Goal: Navigation & Orientation: Find specific page/section

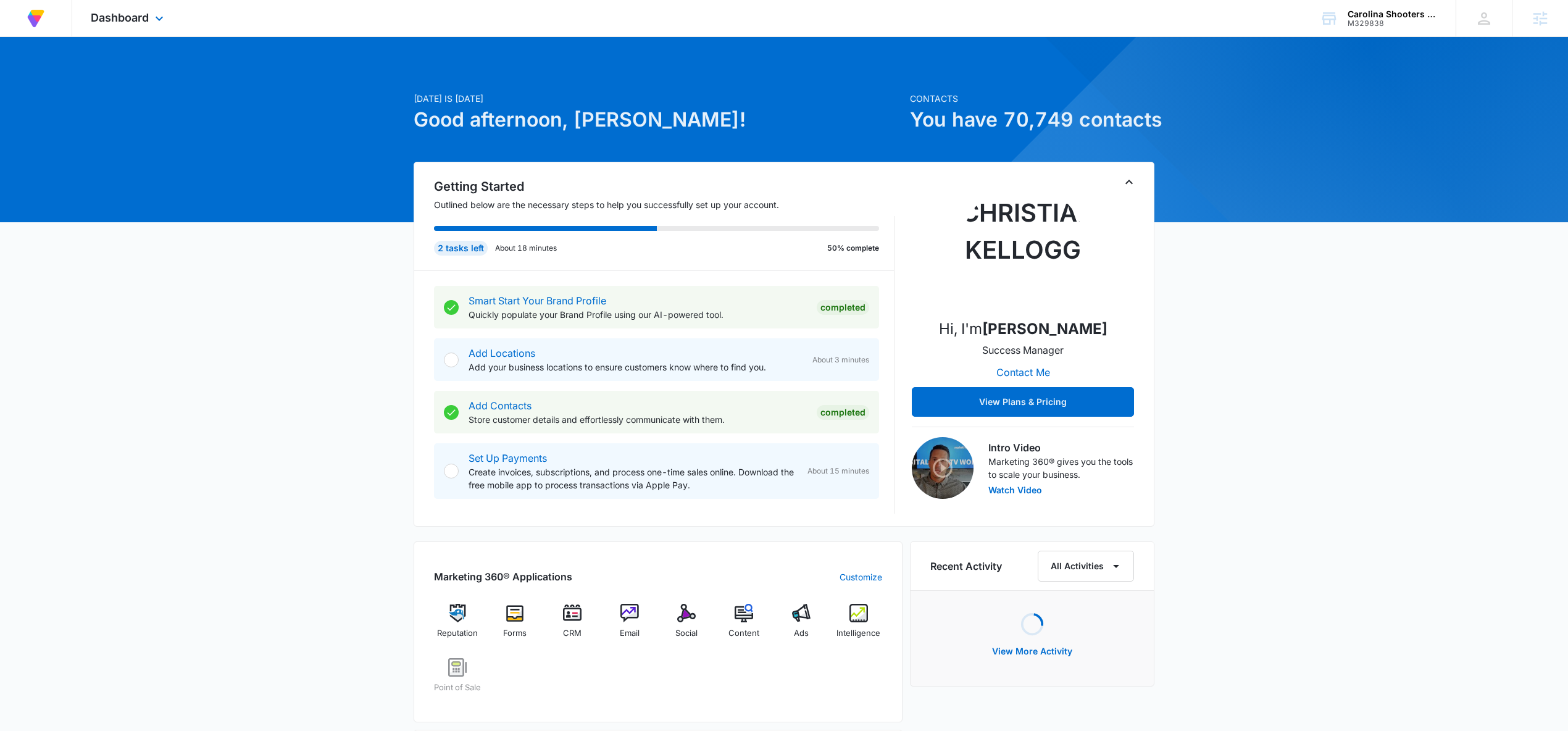
drag, startPoint x: 119, startPoint y: 20, endPoint x: 173, endPoint y: 123, distance: 116.3
click at [119, 20] on span "Dashboard" at bounding box center [120, 17] width 58 height 13
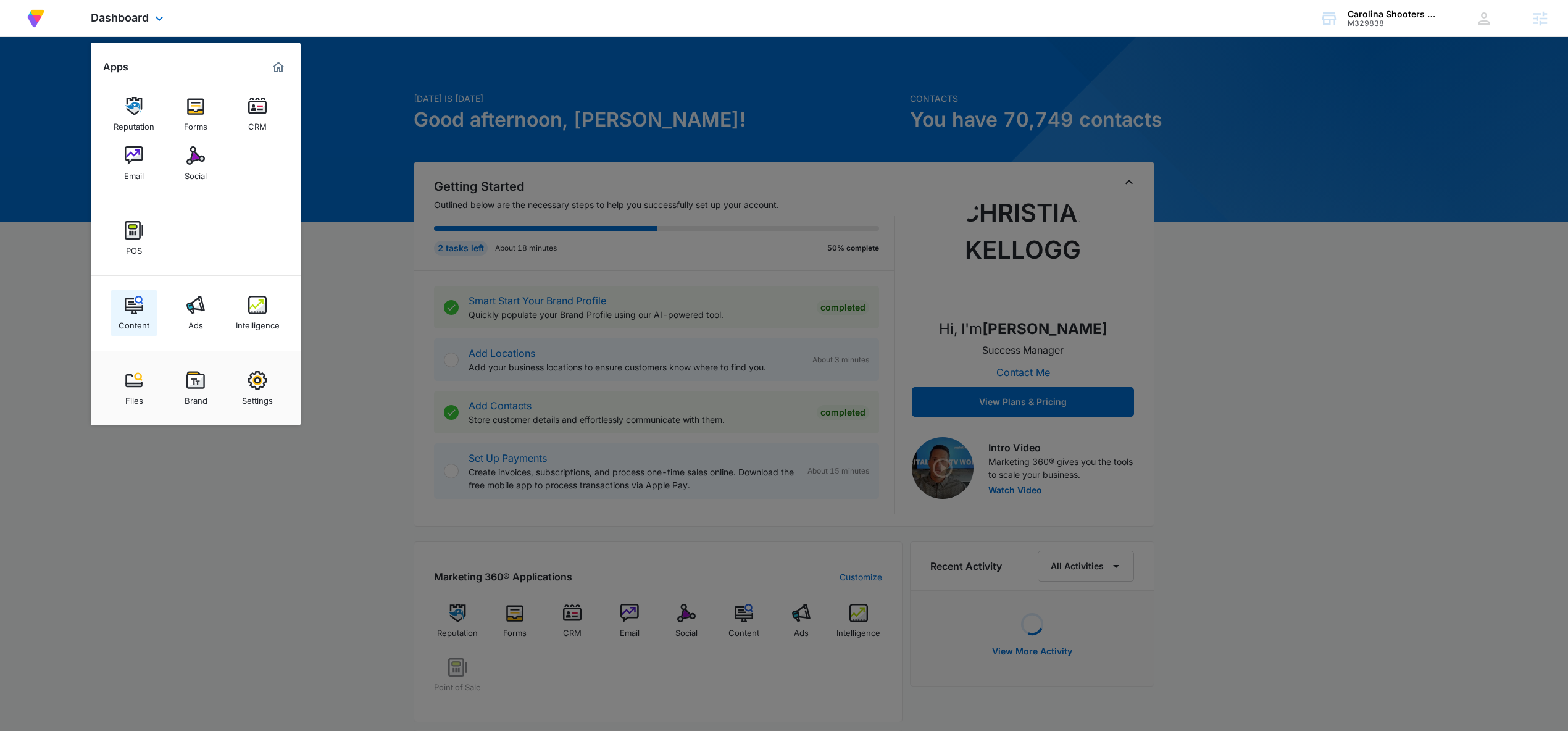
click at [130, 294] on link "Content" at bounding box center [134, 313] width 47 height 47
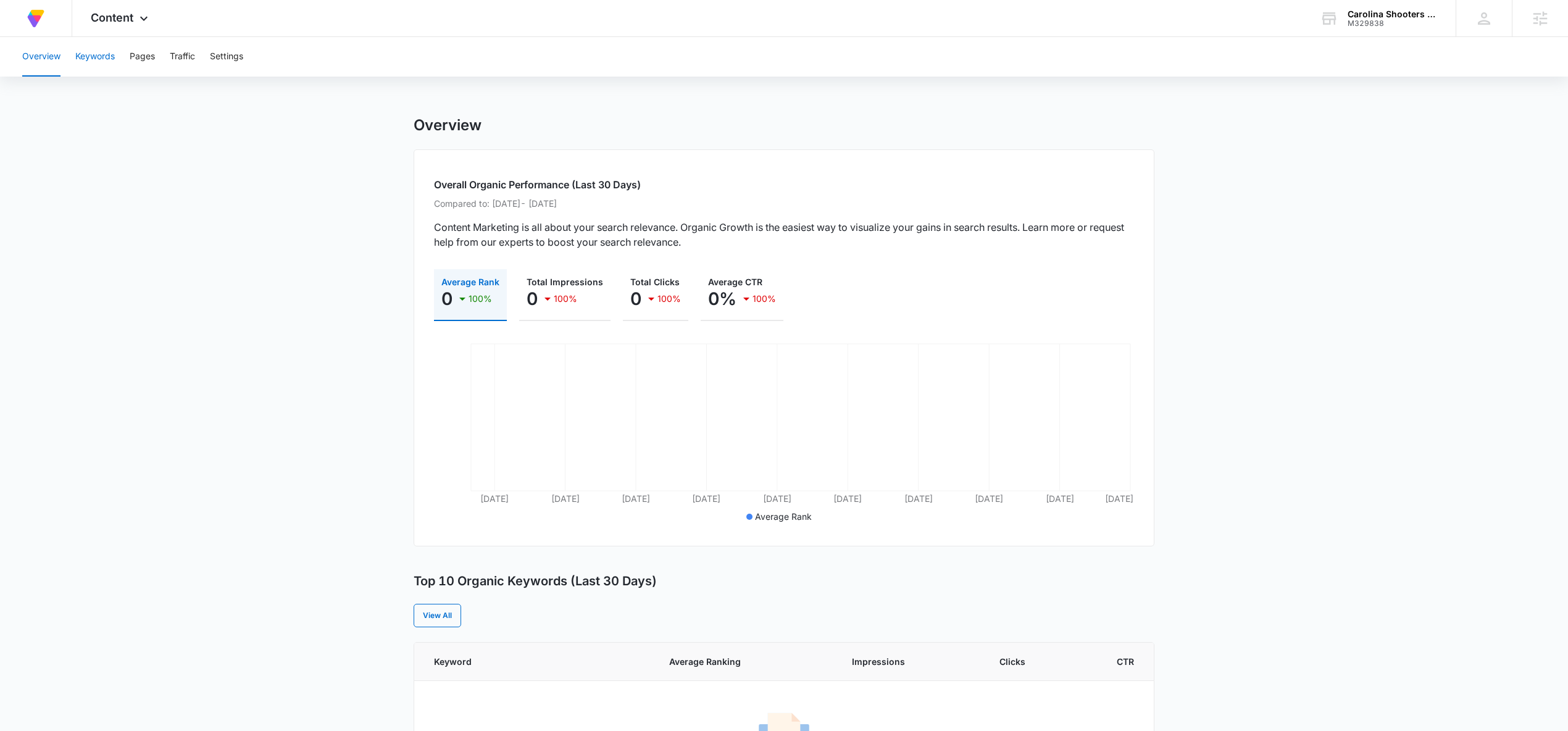
click at [100, 55] on button "Keywords" at bounding box center [95, 57] width 40 height 40
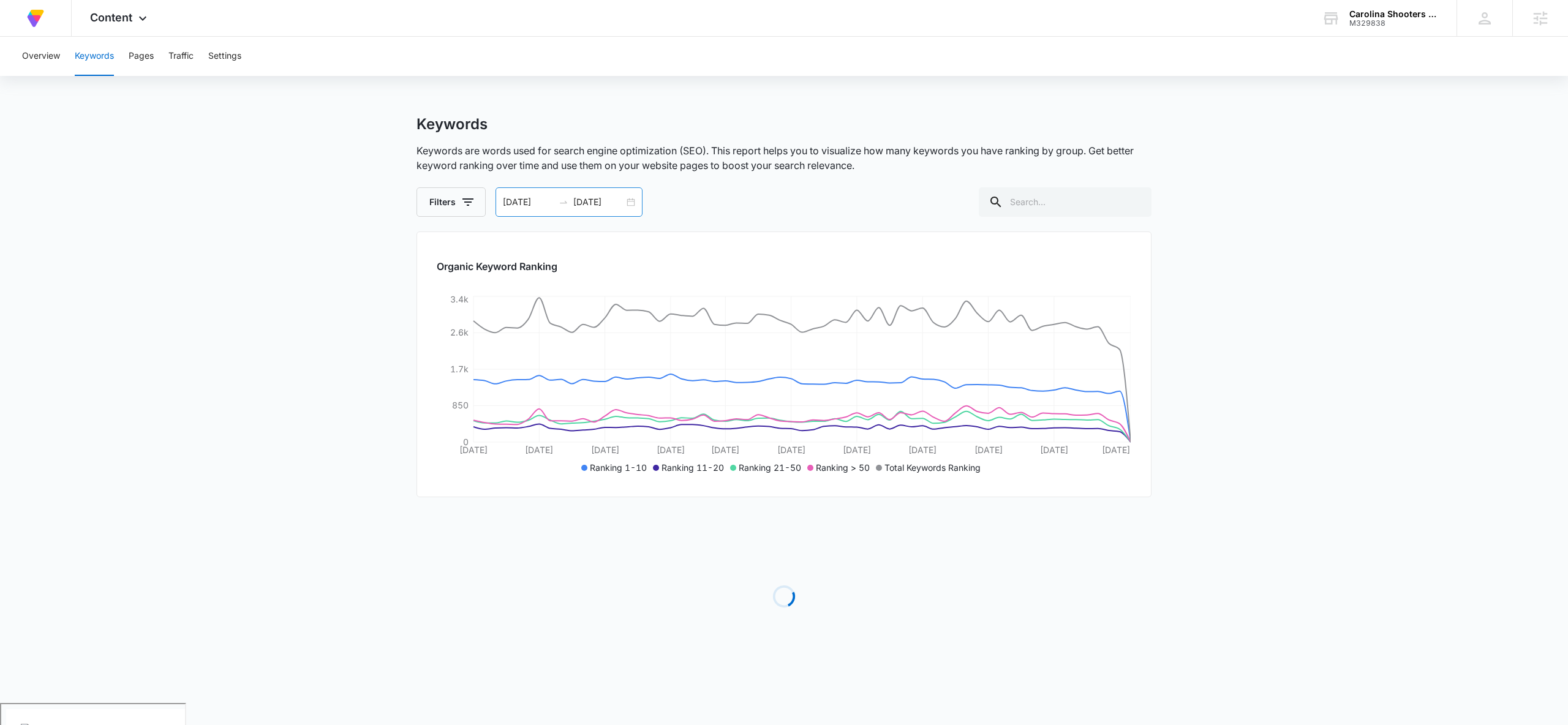
click at [630, 202] on div "07/14/2025 09/12/2025" at bounding box center [569, 202] width 147 height 30
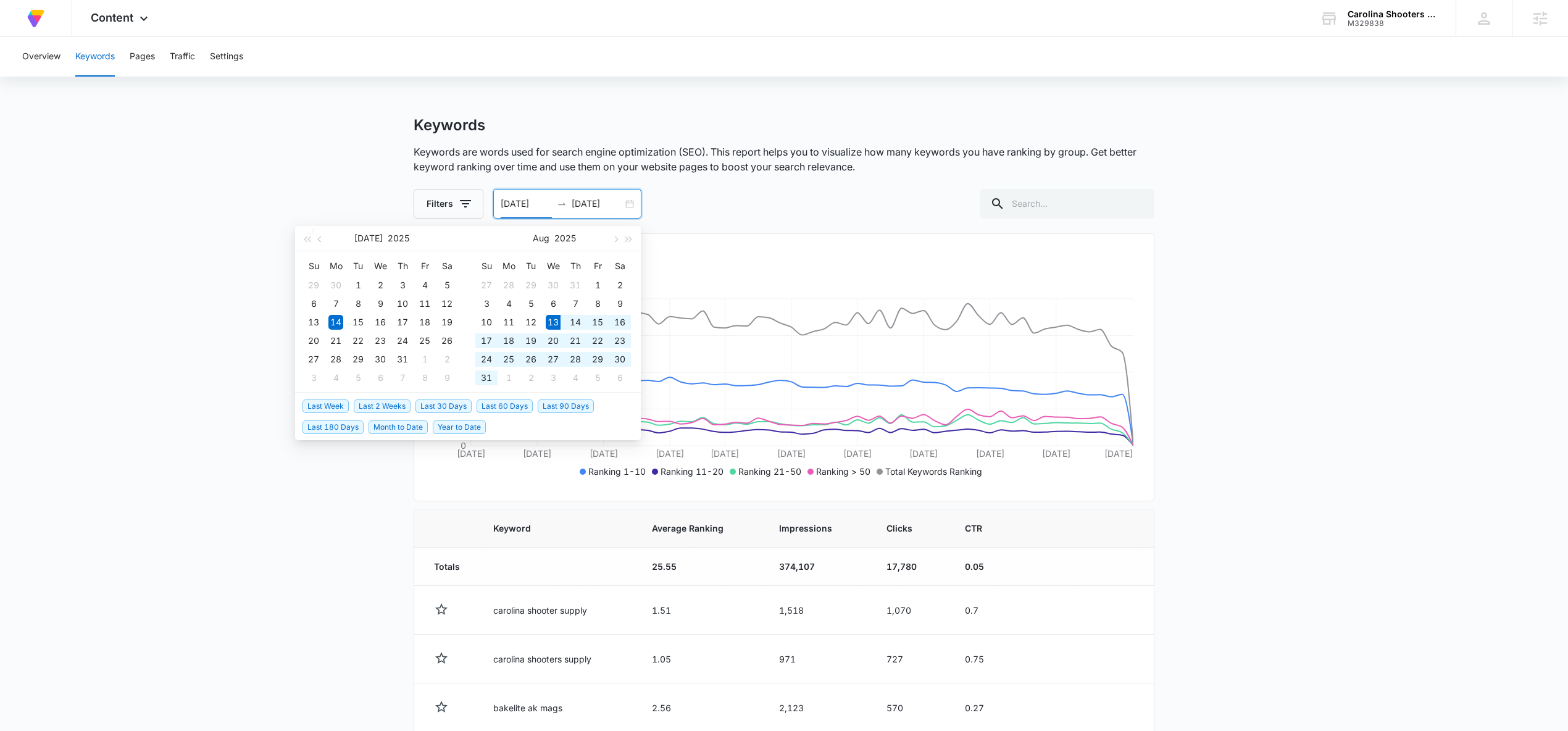
click at [490, 404] on span "Last 60 Days" at bounding box center [504, 406] width 56 height 14
type input "08/13/2025"
type input "10/12/2025"
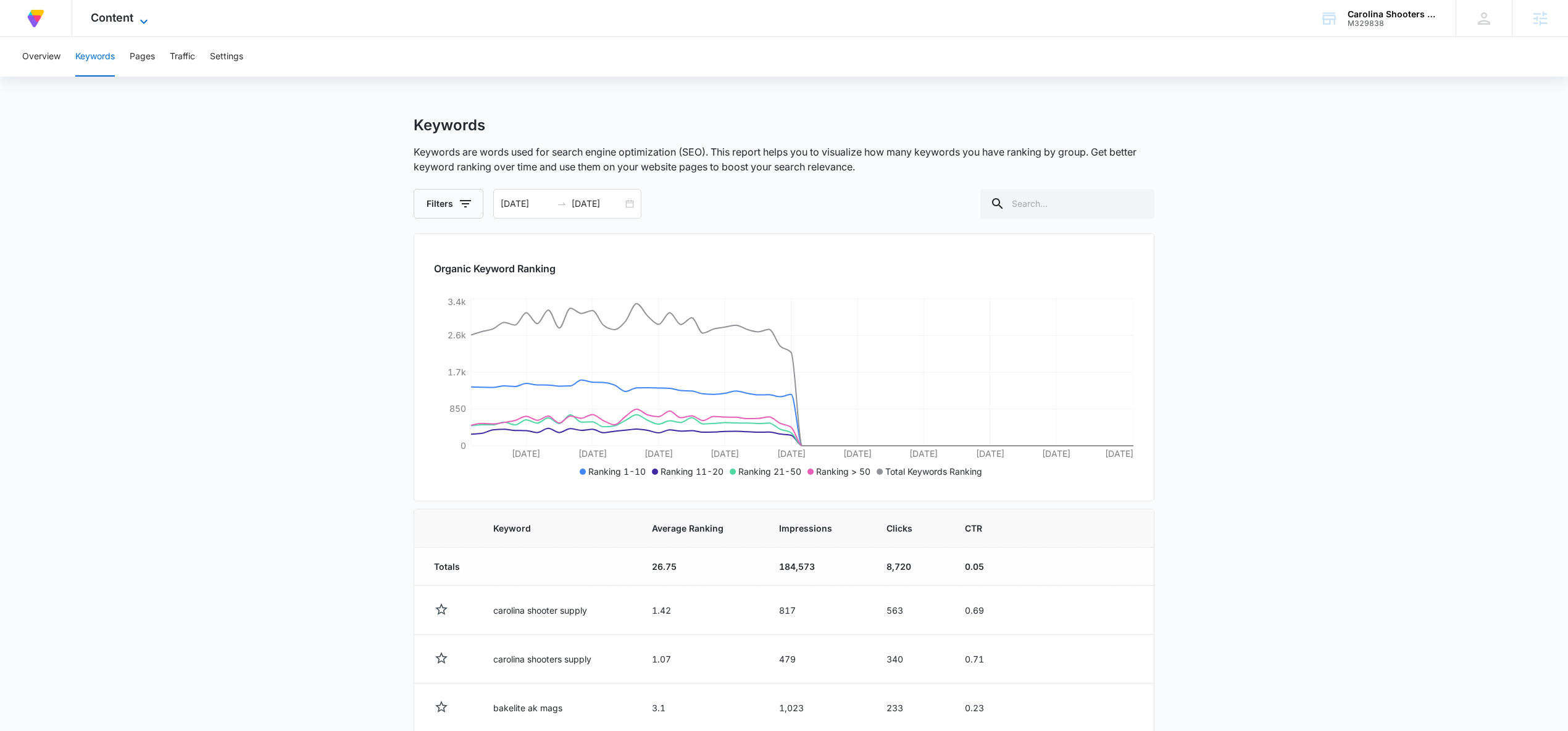
click at [138, 16] on icon at bounding box center [144, 22] width 15 height 15
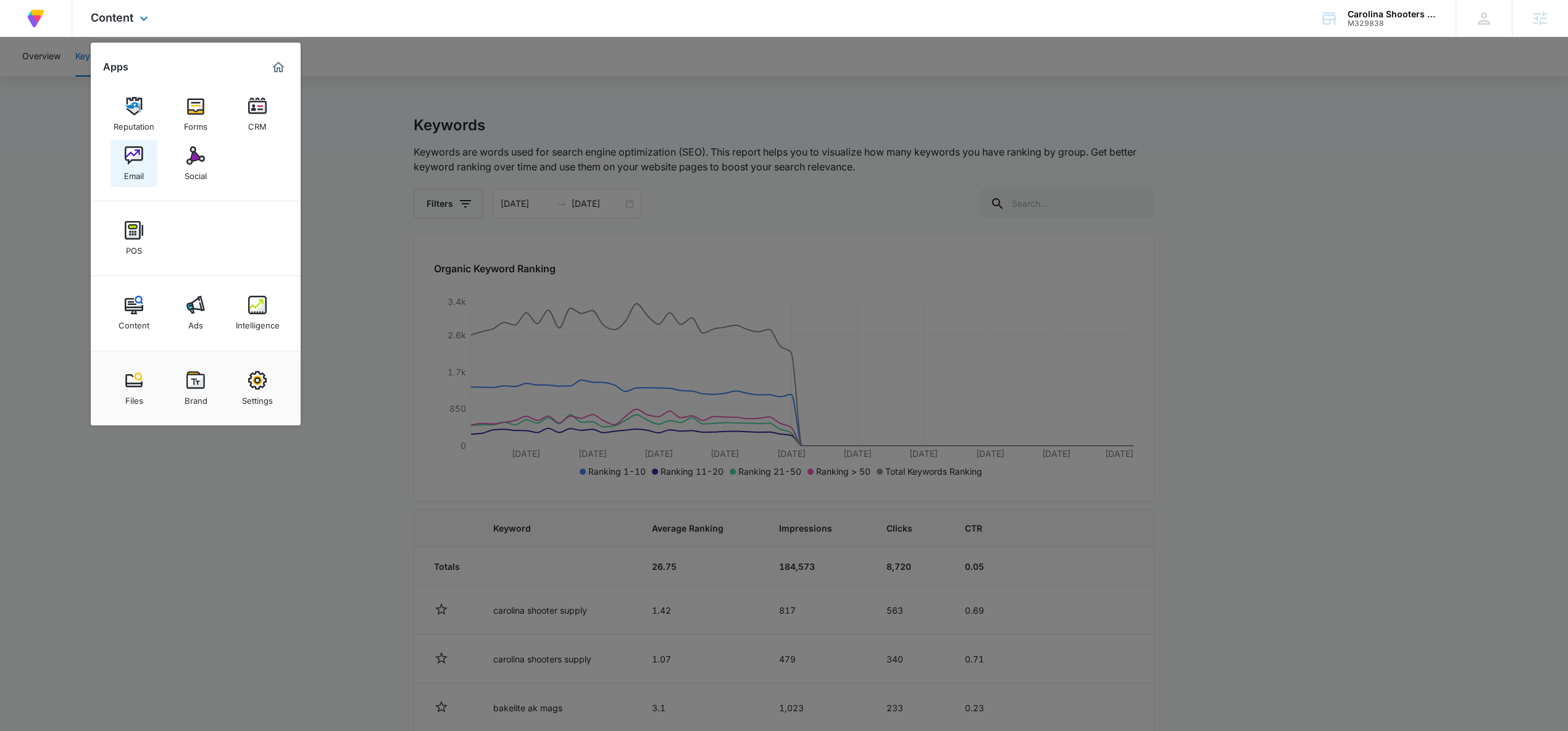
click at [131, 164] on img at bounding box center [134, 156] width 19 height 19
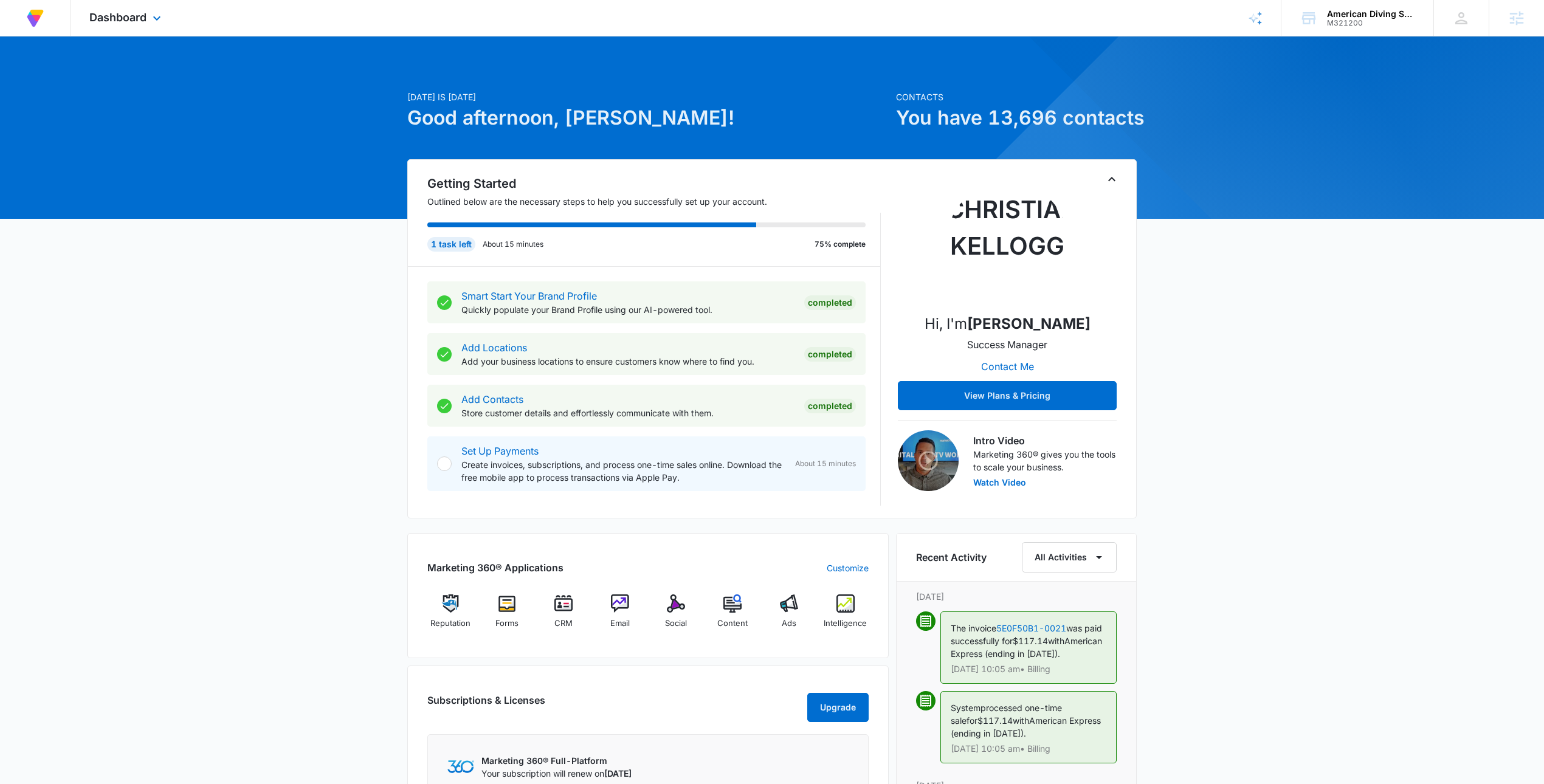
click at [118, 1] on div "Dashboard Apps Reputation Forms CRM Email Social Content Ads Intelligence Files…" at bounding box center [127, 18] width 111 height 36
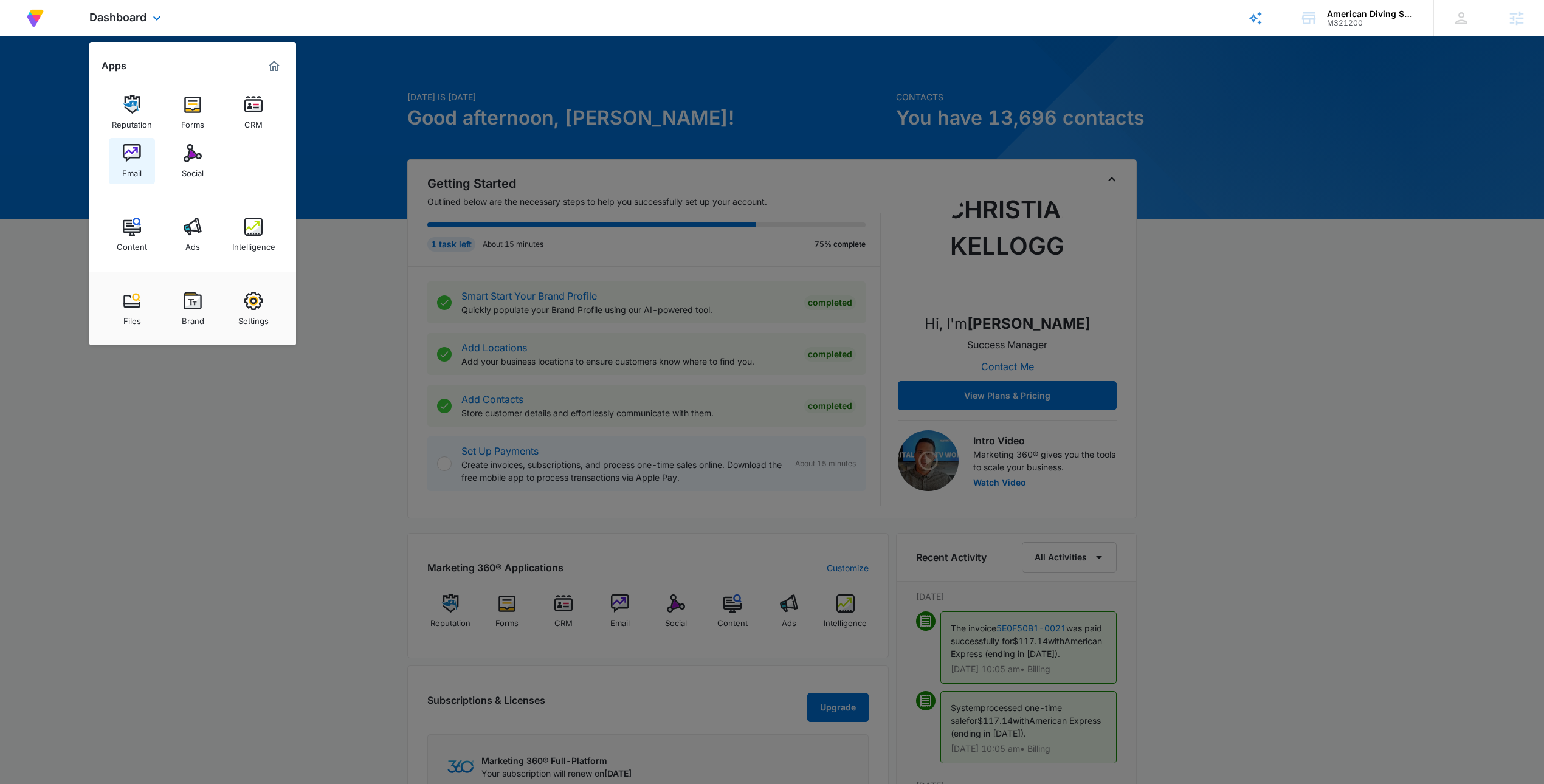
click at [144, 158] on link "Email" at bounding box center [132, 161] width 46 height 46
